Goal: Transaction & Acquisition: Book appointment/travel/reservation

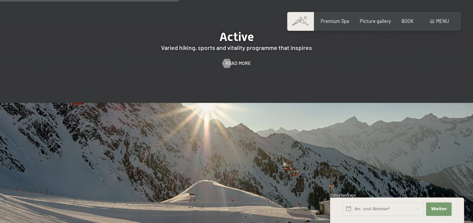
scroll to position [1316, 0]
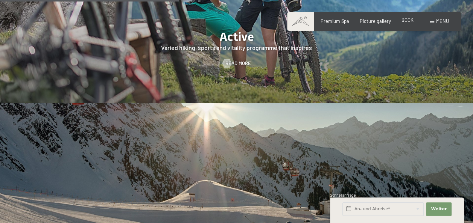
click at [404, 21] on span "BOOK" at bounding box center [407, 20] width 12 height 6
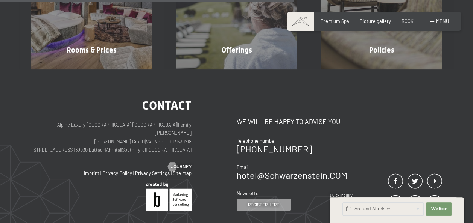
scroll to position [225, 0]
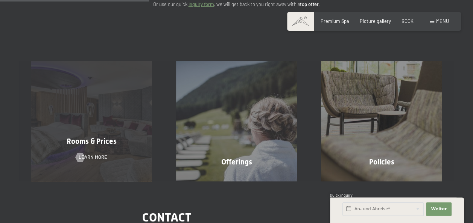
click at [92, 118] on div "Rooms & Prices Learn more" at bounding box center [91, 121] width 145 height 121
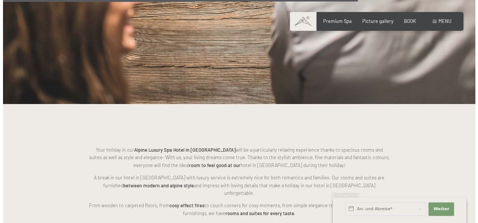
scroll to position [1428, 0]
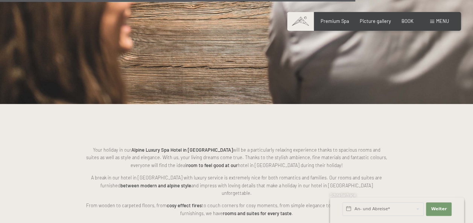
click at [438, 20] on span "Menu" at bounding box center [442, 21] width 13 height 6
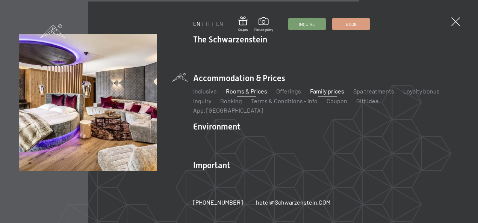
click at [329, 95] on link "Family prices" at bounding box center [327, 91] width 34 height 7
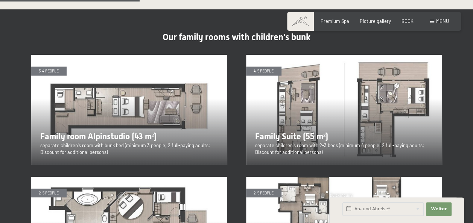
scroll to position [752, 0]
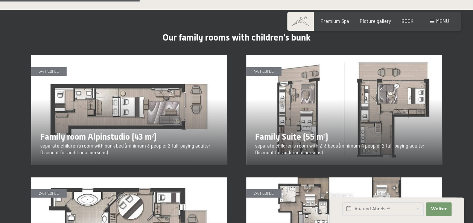
click at [294, 95] on img at bounding box center [344, 110] width 196 height 110
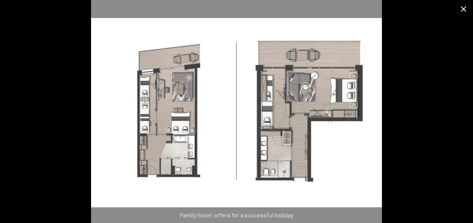
click at [462, 8] on button "Close gallery" at bounding box center [463, 9] width 19 height 18
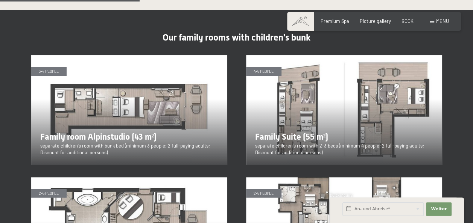
click at [284, 87] on img at bounding box center [344, 110] width 196 height 110
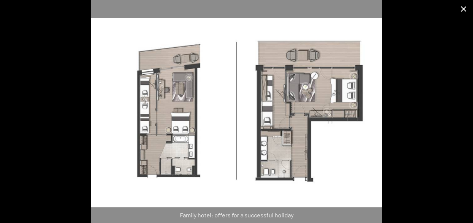
click at [464, 9] on button "Close gallery" at bounding box center [463, 9] width 19 height 18
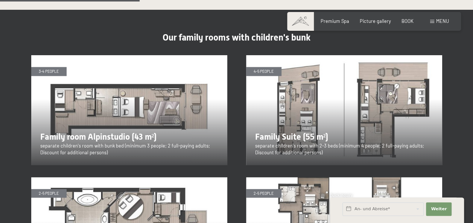
click at [298, 94] on img at bounding box center [344, 110] width 196 height 110
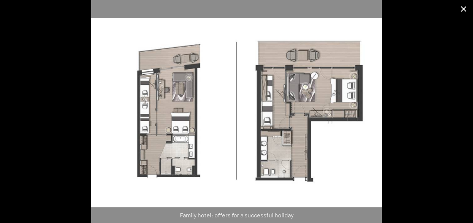
click at [462, 9] on button "Close gallery" at bounding box center [463, 9] width 19 height 18
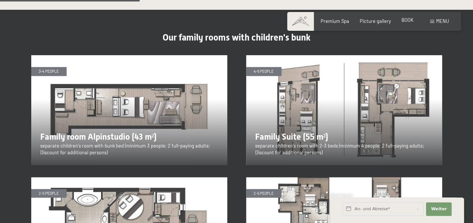
click at [409, 21] on span "BOOK" at bounding box center [407, 20] width 12 height 6
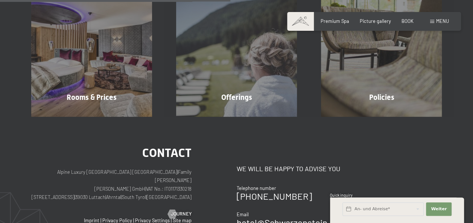
scroll to position [175, 0]
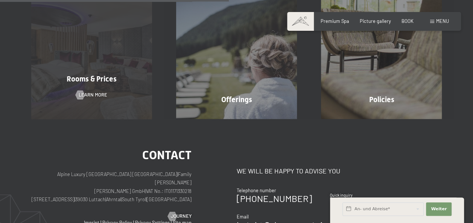
click at [127, 89] on div "Rooms & Prices Learn more" at bounding box center [91, 58] width 145 height 121
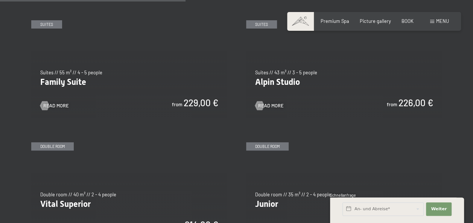
scroll to position [751, 0]
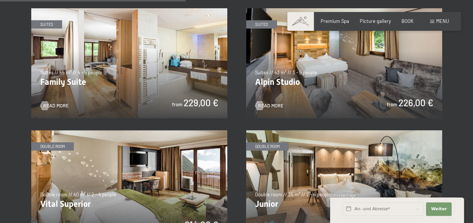
click at [121, 78] on img at bounding box center [129, 63] width 196 height 110
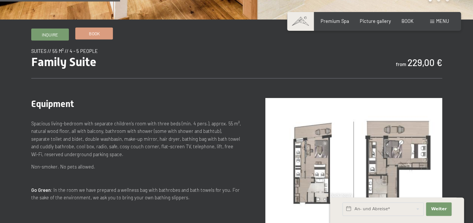
scroll to position [225, 0]
click at [101, 32] on link "Book" at bounding box center [94, 32] width 37 height 11
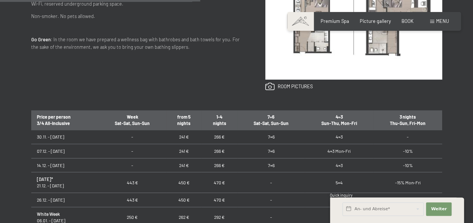
scroll to position [112, 0]
click at [183, 162] on td "241 €" at bounding box center [184, 165] width 36 height 14
